Goal: Task Accomplishment & Management: Complete application form

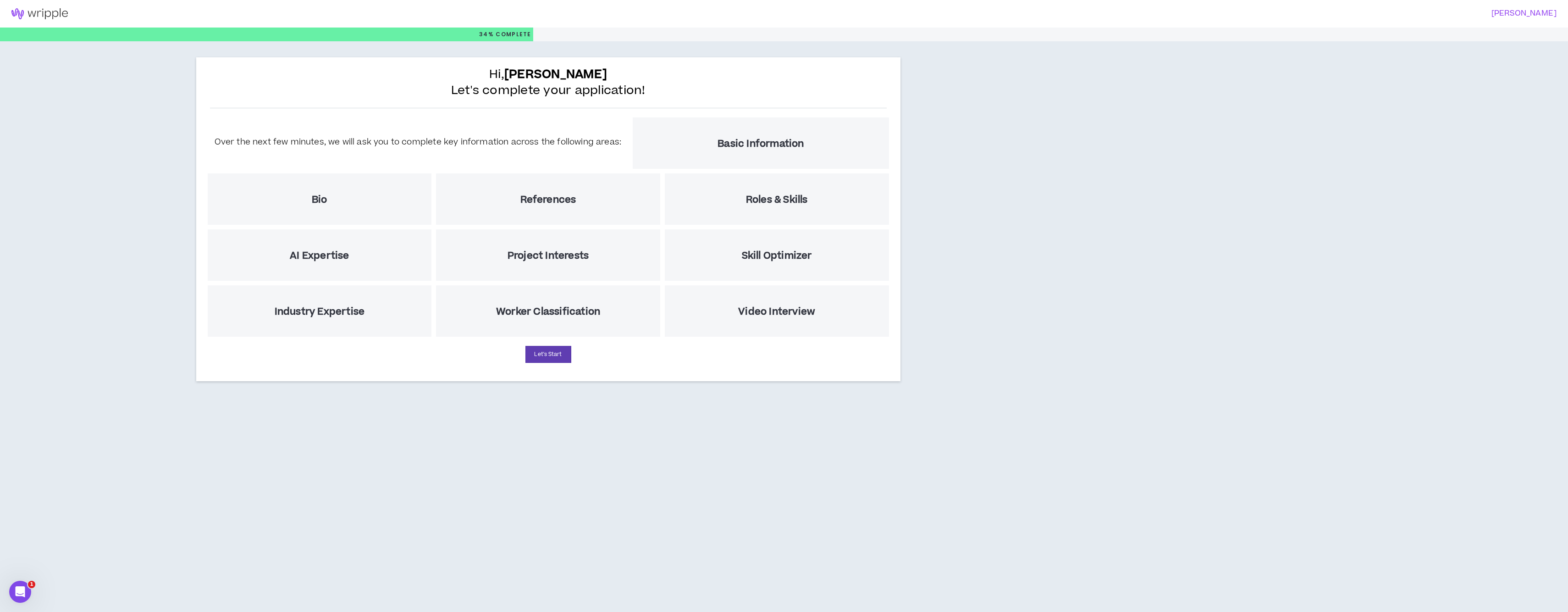
click at [764, 149] on h5 "Basic Information" at bounding box center [761, 144] width 86 height 12
click at [556, 163] on div "Over the next few minutes, we will ask you to complete key information across t…" at bounding box center [548, 227] width 686 height 224
click at [555, 359] on button "Let's Start" at bounding box center [548, 354] width 46 height 17
select select "US"
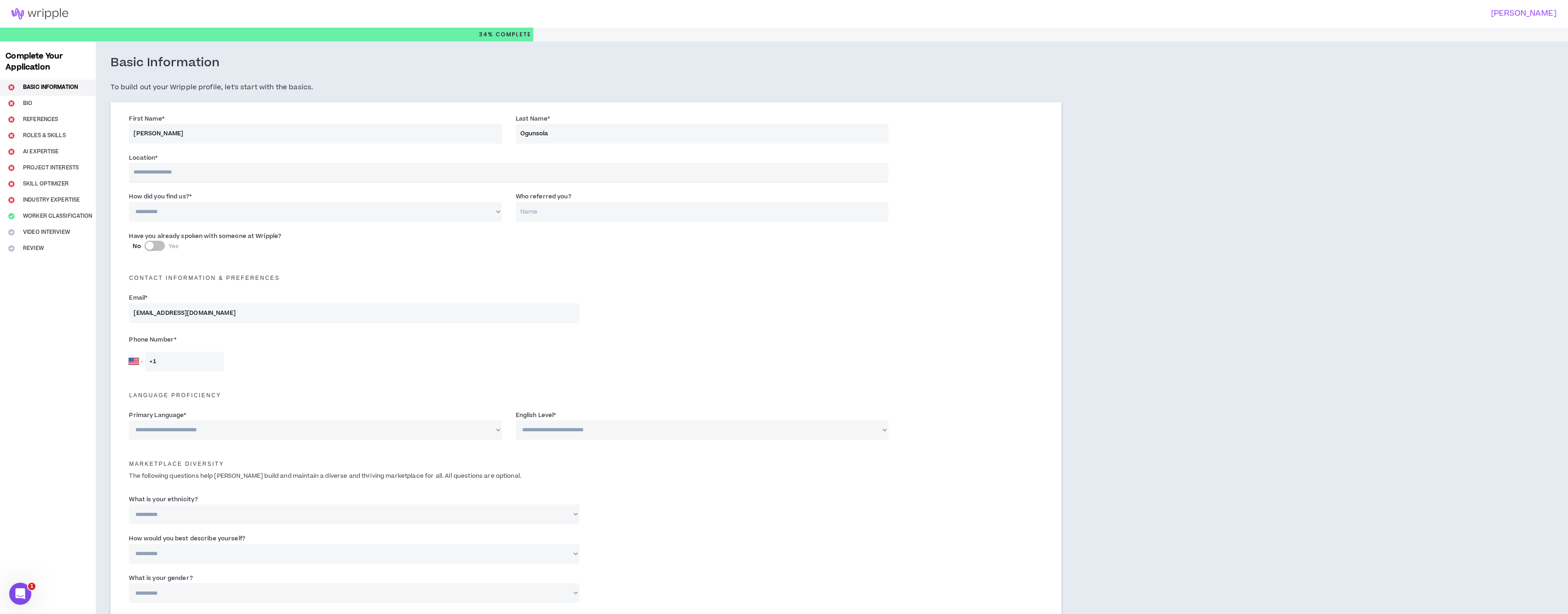
click at [610, 80] on div "Basic Information To build out your Wripple profile, let's start with the basic…" at bounding box center [586, 78] width 951 height 47
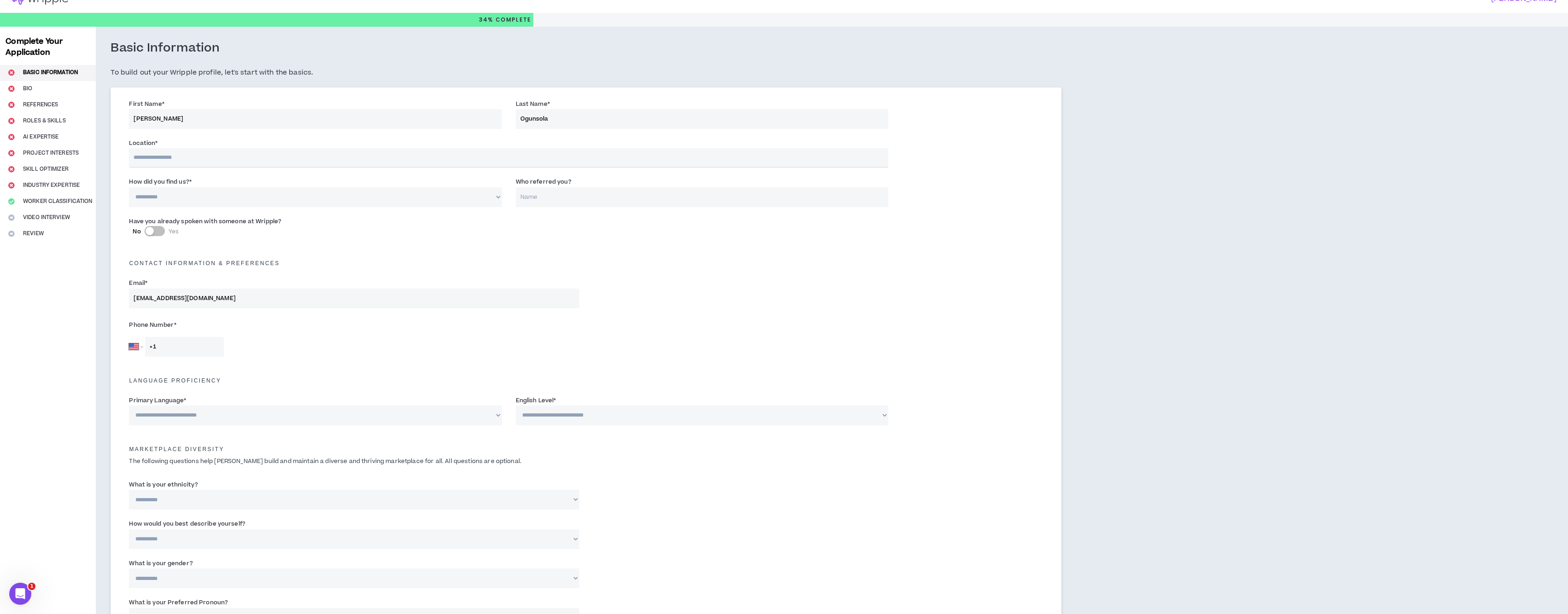
scroll to position [21, 0]
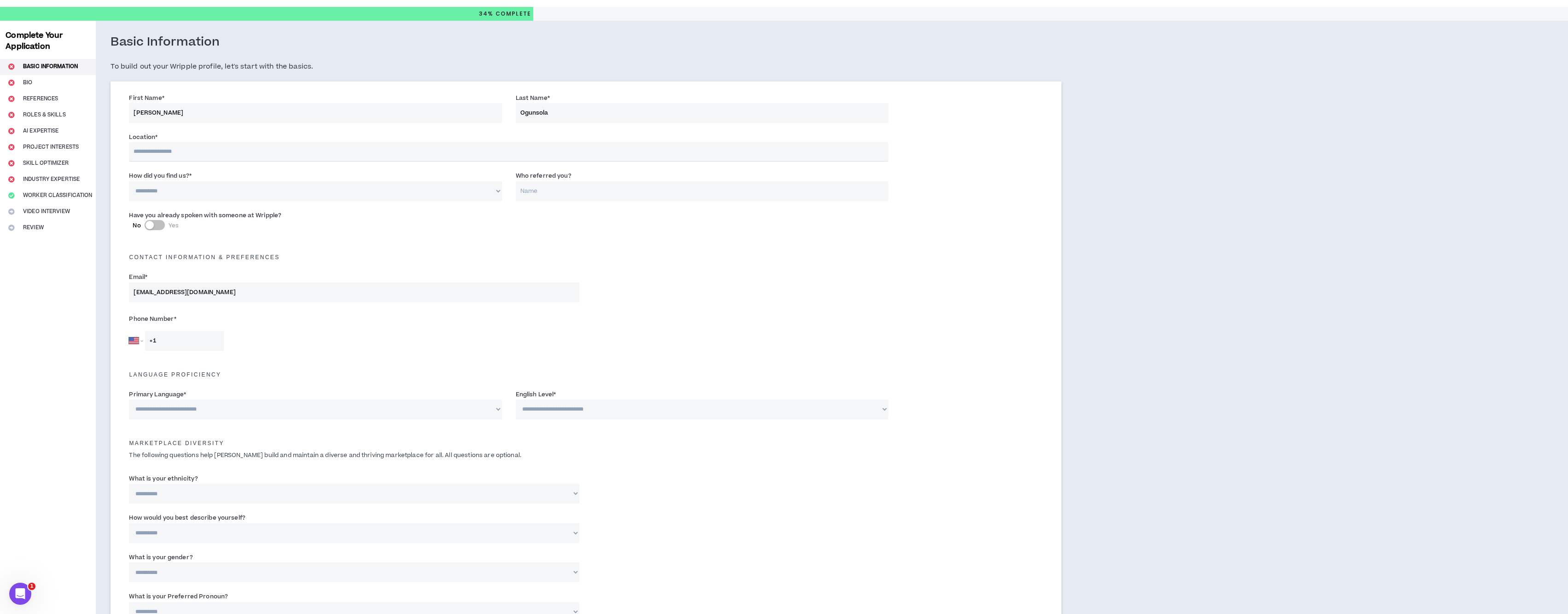
click at [212, 155] on input "text" at bounding box center [508, 152] width 759 height 20
type input "******"
select select "NG"
type input "+234"
click at [298, 192] on select "**********" at bounding box center [315, 191] width 372 height 20
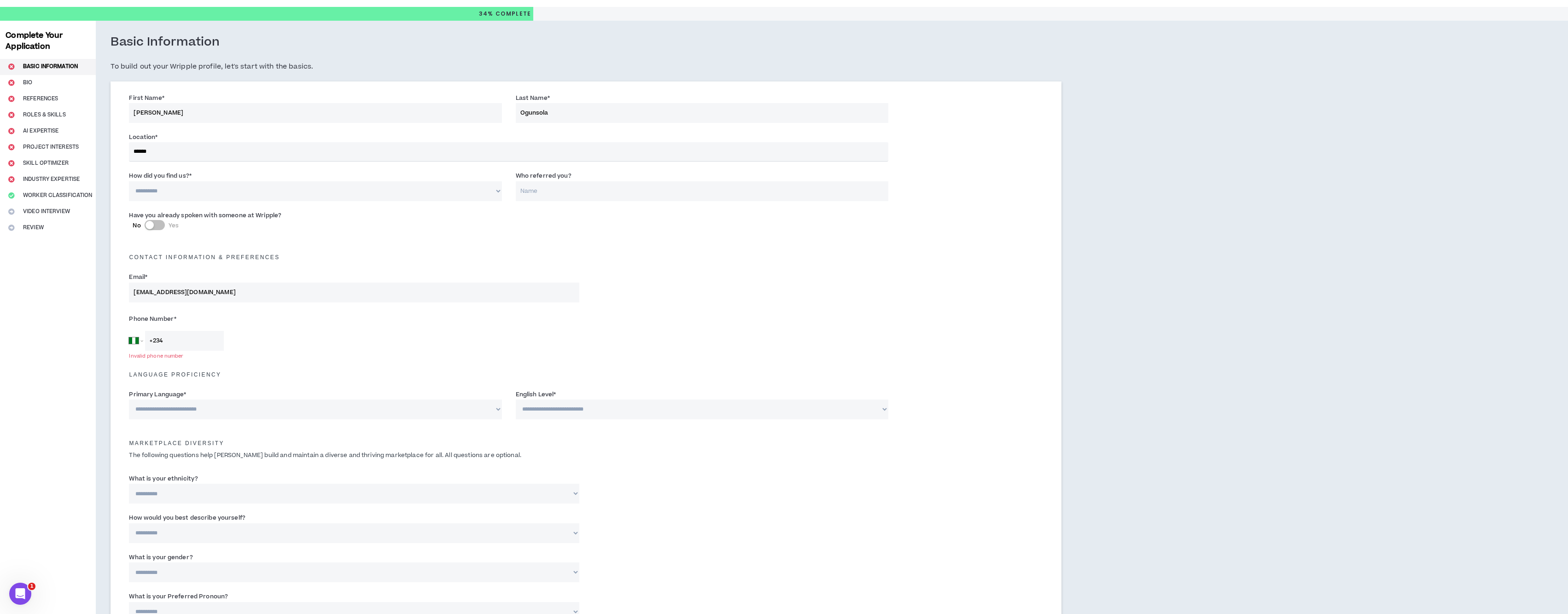
select select "*"
click at [576, 251] on div "Contact Information & preferences" at bounding box center [586, 252] width 927 height 20
click at [540, 190] on input "Who referred you?" at bounding box center [702, 191] width 372 height 20
click at [523, 228] on label "No Yes" at bounding box center [354, 225] width 443 height 10
click at [165, 228] on button "No Yes" at bounding box center [155, 225] width 20 height 10
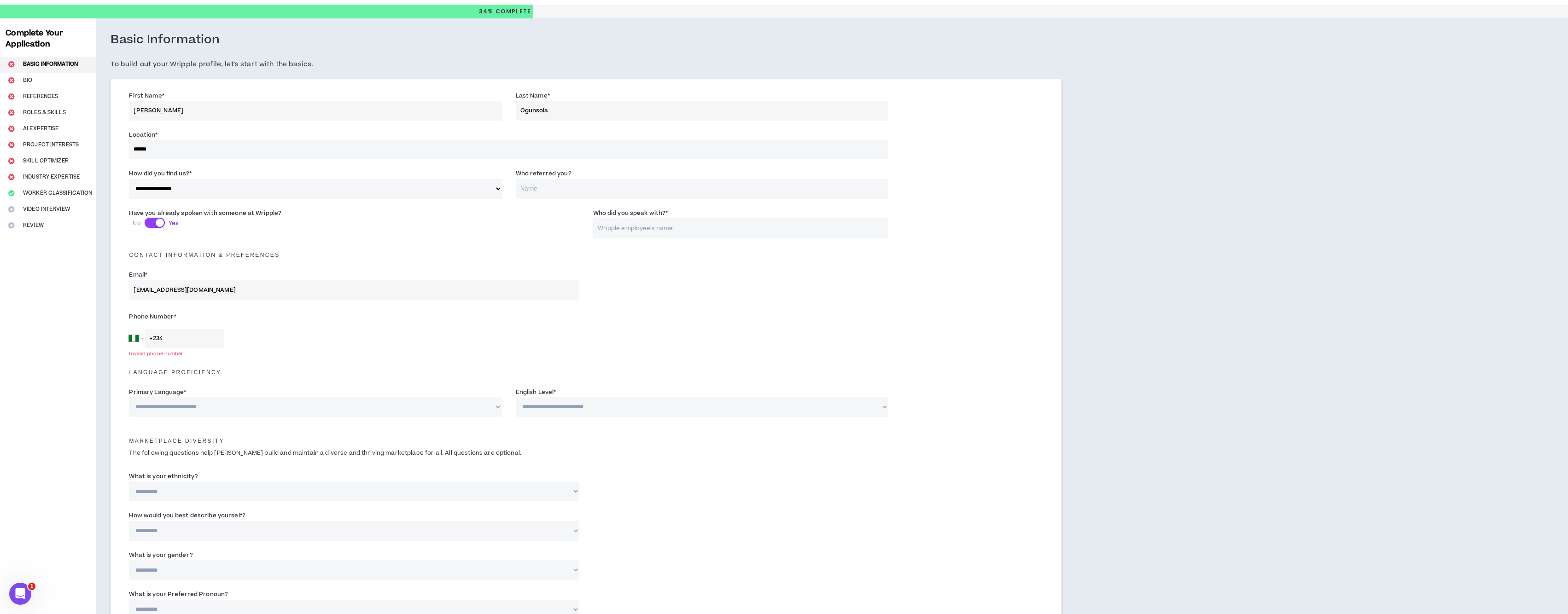
scroll to position [24, 0]
click at [159, 223] on div "button" at bounding box center [160, 222] width 9 height 9
click at [156, 218] on button "No Yes" at bounding box center [155, 221] width 20 height 10
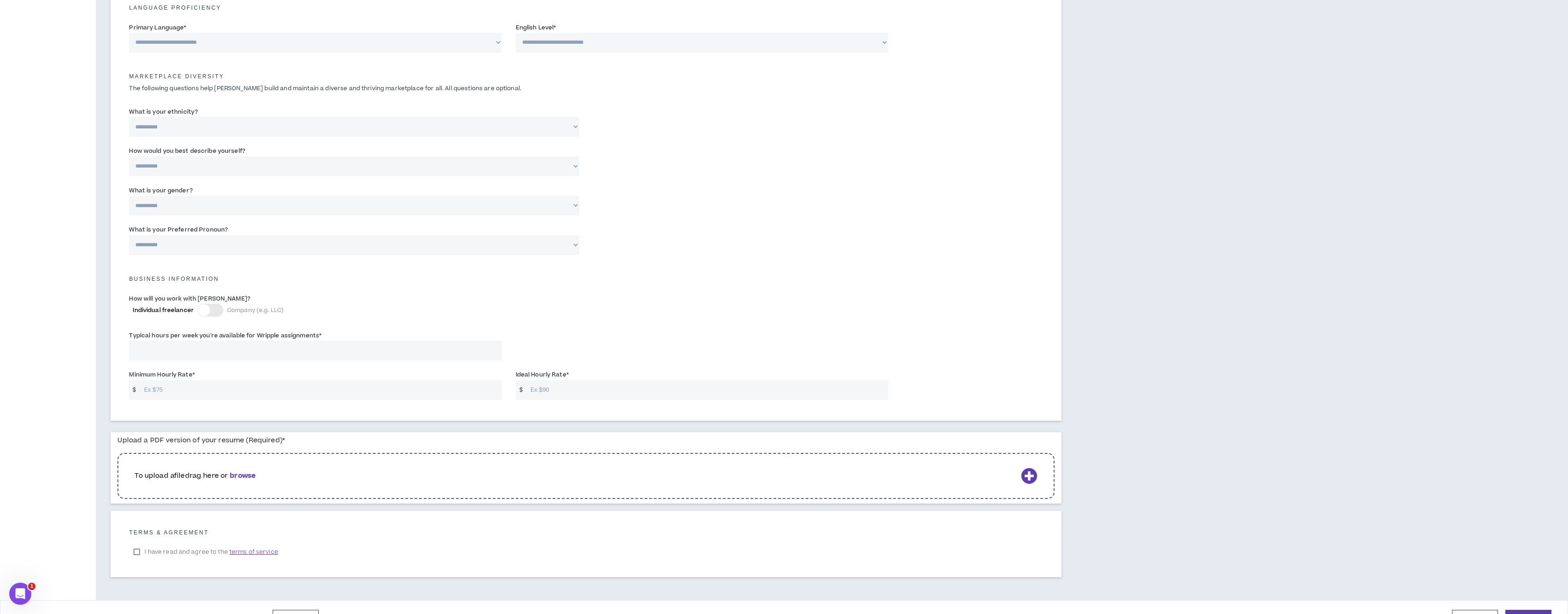
scroll to position [410, 0]
